Goal: Information Seeking & Learning: Learn about a topic

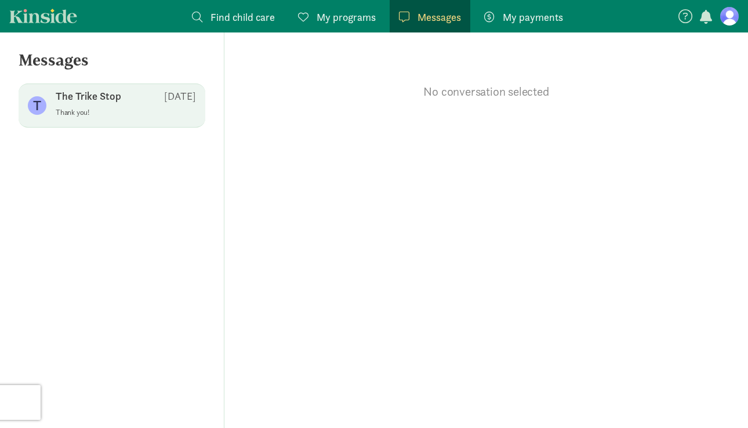
click at [136, 110] on p "Thank you!" at bounding box center [126, 112] width 140 height 9
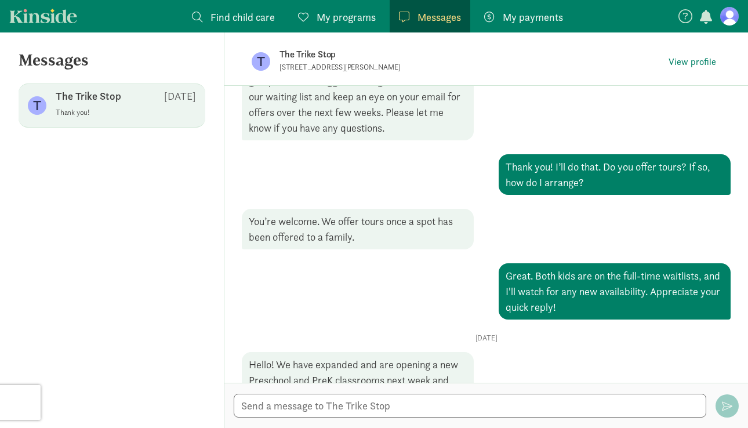
scroll to position [587, 0]
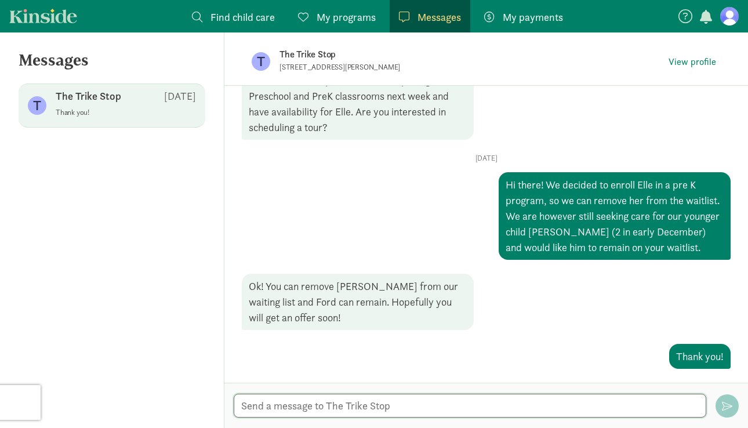
click at [338, 400] on textarea at bounding box center [470, 406] width 473 height 24
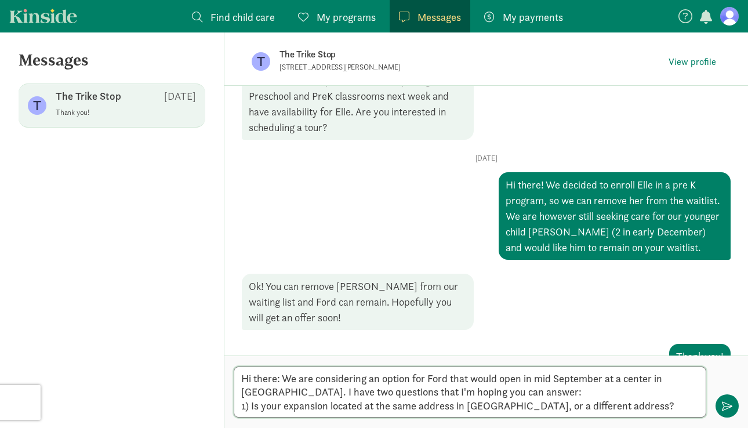
type textarea "Hi there: We are considering an option for Ford that would open in mid Septembe…"
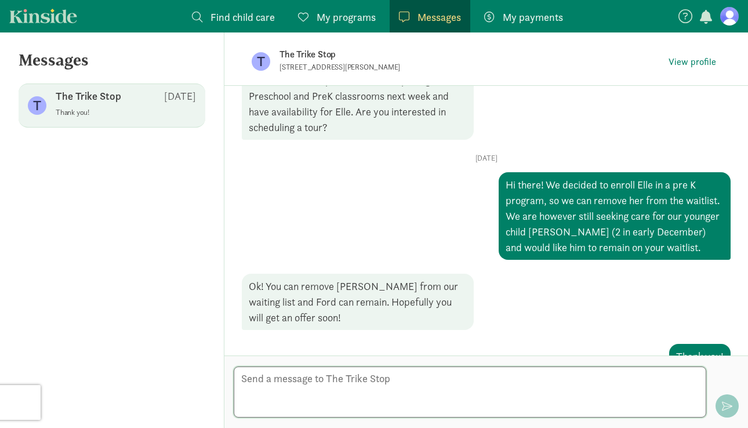
scroll to position [723, 0]
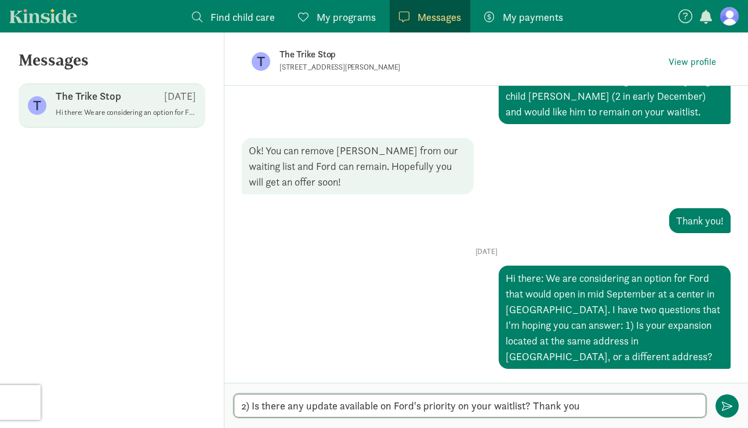
type textarea "2) Is there any update available on Ford's priority on your waitlist? Thank you!"
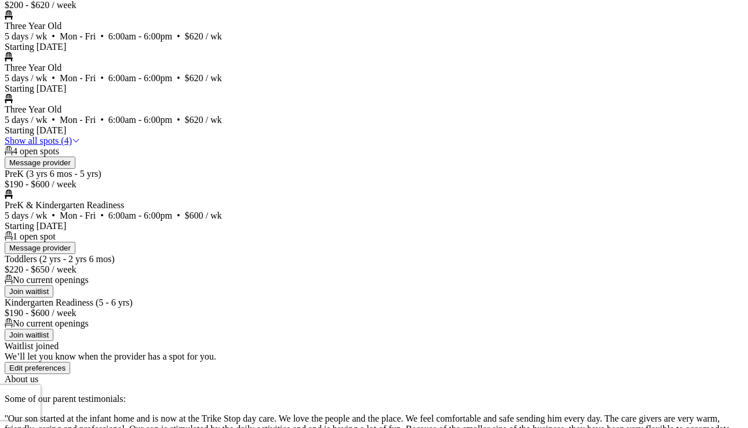
scroll to position [903, 0]
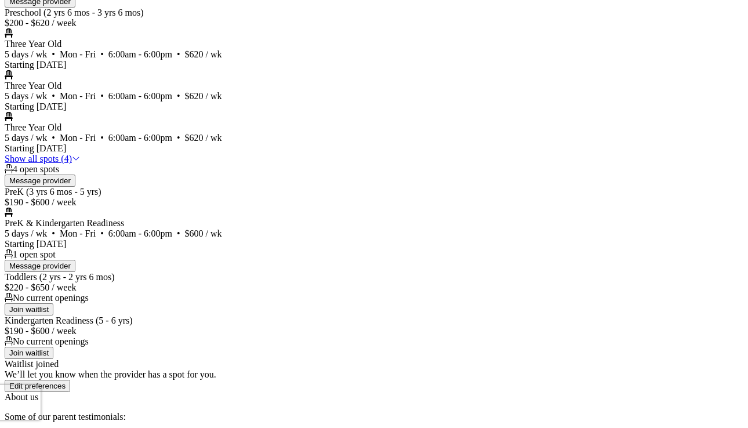
scroll to position [882, 0]
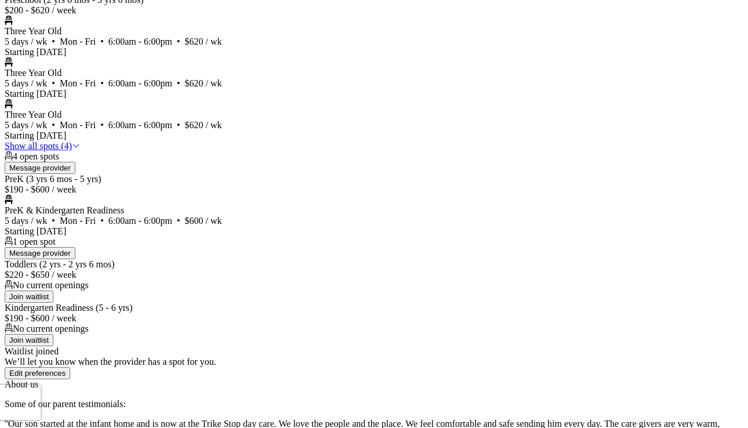
scroll to position [899, 0]
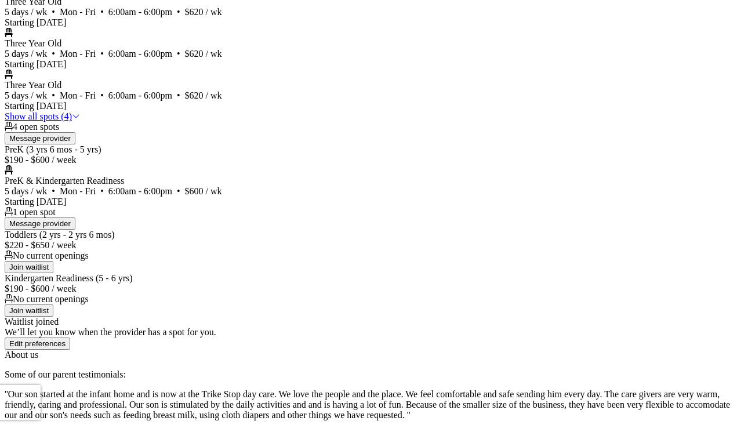
scroll to position [928, 0]
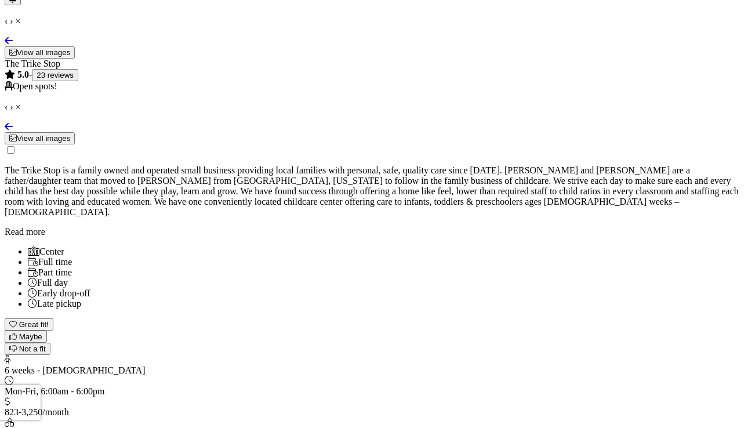
scroll to position [64, 0]
click at [252, 133] on div at bounding box center [374, 133] width 739 height 0
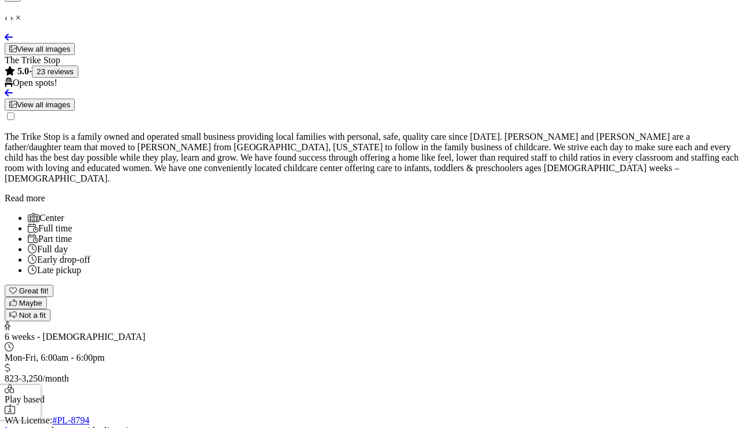
scroll to position [68, 0]
